Goal: Task Accomplishment & Management: Complete application form

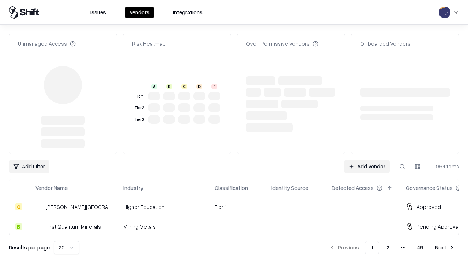
click at [366, 160] on link "Add Vendor" at bounding box center [367, 166] width 46 height 13
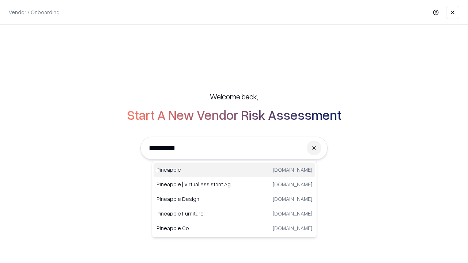
click at [234, 170] on div "Pineapple [DOMAIN_NAME]" at bounding box center [233, 170] width 161 height 15
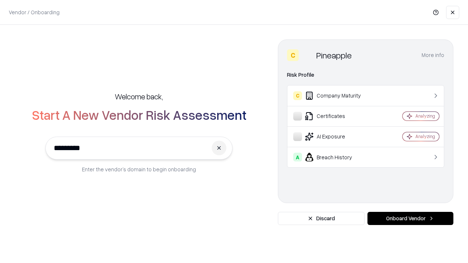
type input "*********"
click at [410, 218] on button "Onboard Vendor" at bounding box center [410, 218] width 86 height 13
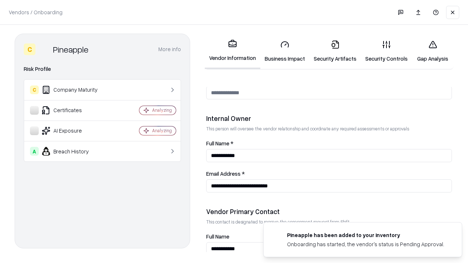
scroll to position [379, 0]
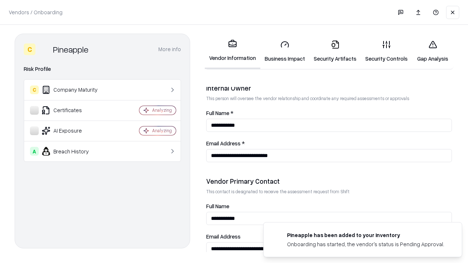
click at [285, 51] on link "Business Impact" at bounding box center [284, 51] width 49 height 34
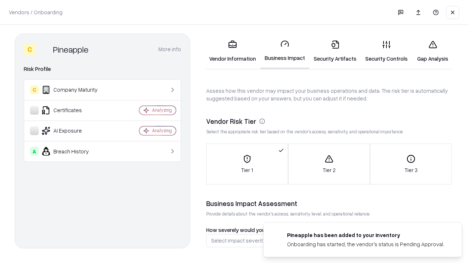
click at [335, 51] on link "Security Artifacts" at bounding box center [335, 51] width 52 height 34
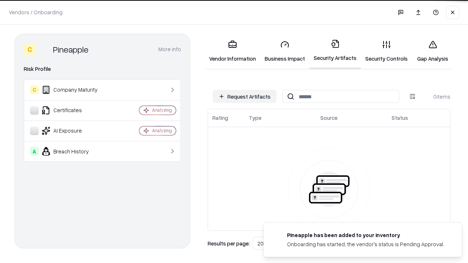
click at [244, 96] on button "Request Artifacts" at bounding box center [245, 96] width 64 height 13
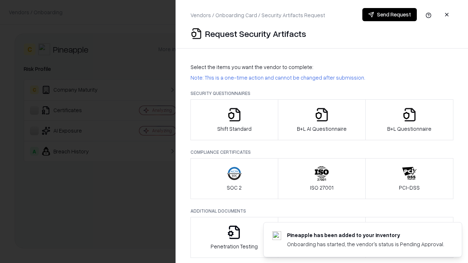
click at [234, 120] on icon "button" at bounding box center [234, 114] width 15 height 15
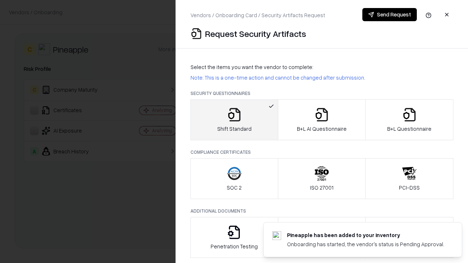
click at [389, 15] on button "Send Request" at bounding box center [389, 14] width 54 height 13
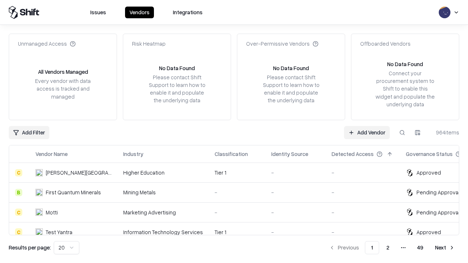
click at [366, 132] on link "Add Vendor" at bounding box center [367, 132] width 46 height 13
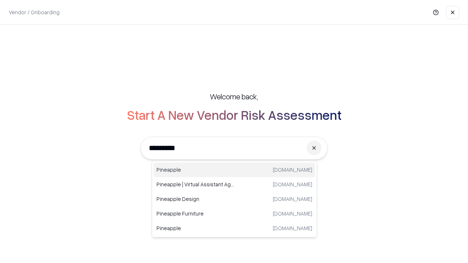
click at [234, 170] on div "Pineapple [DOMAIN_NAME]" at bounding box center [233, 170] width 161 height 15
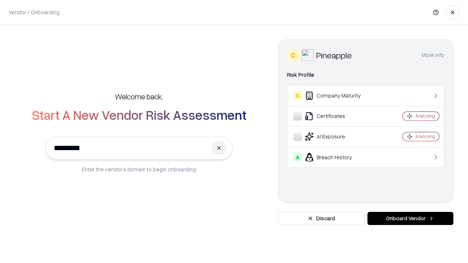
type input "*********"
click at [410, 218] on button "Onboard Vendor" at bounding box center [410, 218] width 86 height 13
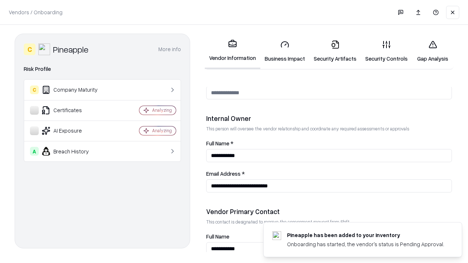
scroll to position [379, 0]
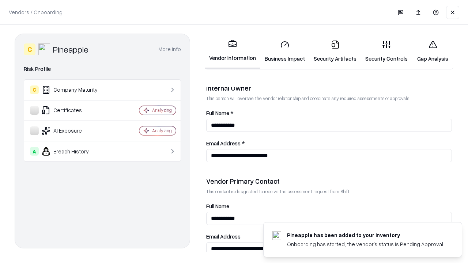
click at [432, 51] on link "Gap Analysis" at bounding box center [432, 51] width 41 height 34
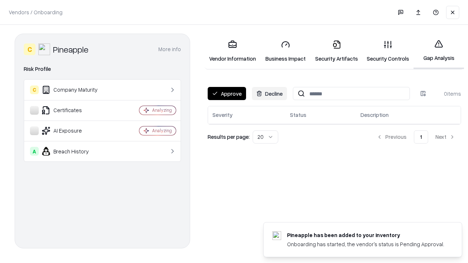
click at [227, 94] on button "Approve" at bounding box center [227, 93] width 38 height 13
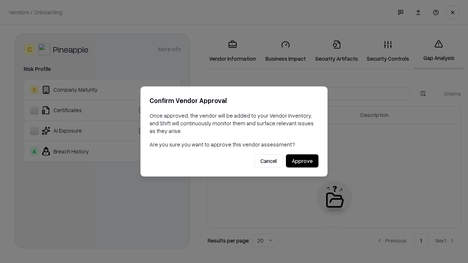
click at [302, 161] on button "Approve" at bounding box center [302, 161] width 33 height 13
